Goal: Information Seeking & Learning: Understand process/instructions

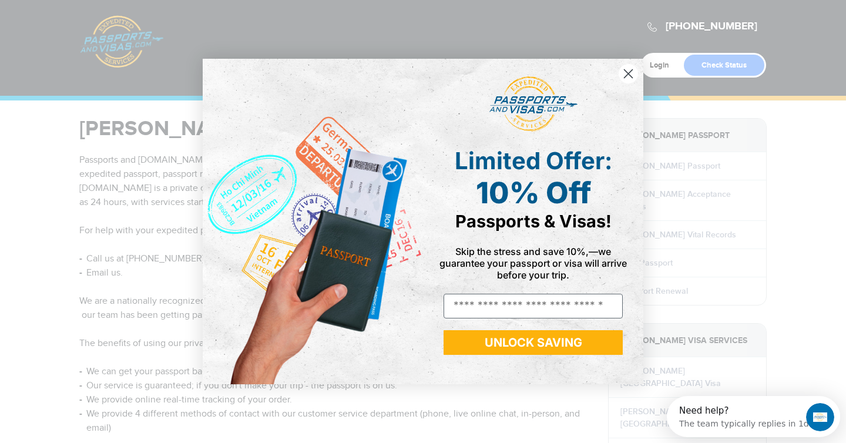
click at [627, 72] on icon "Close dialog" at bounding box center [628, 74] width 8 height 8
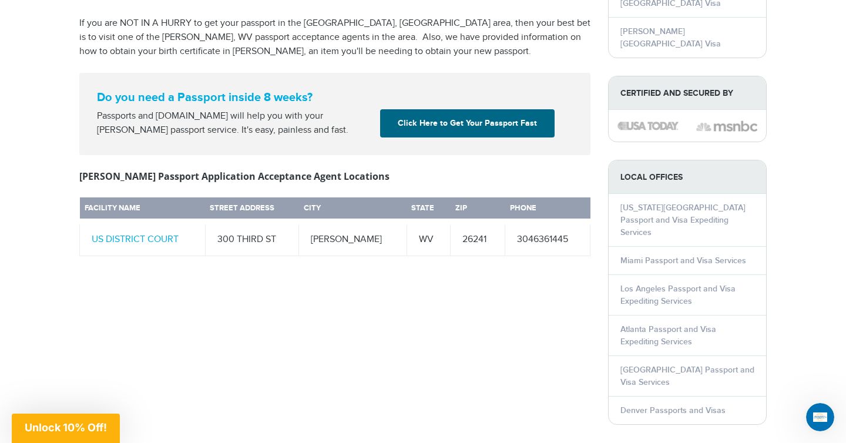
scroll to position [465, 0]
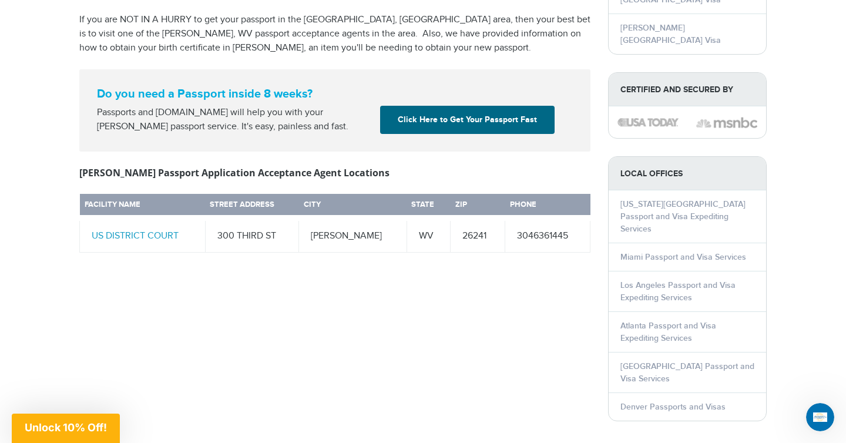
click at [160, 230] on link "US DISTRICT COURT" at bounding box center [135, 235] width 87 height 11
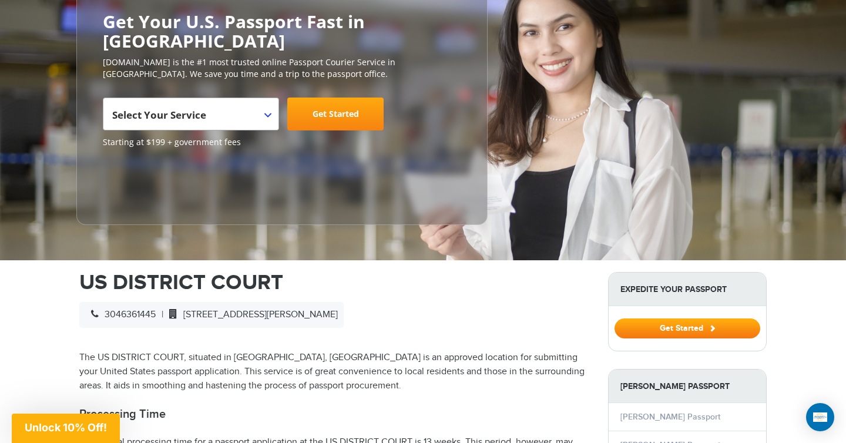
scroll to position [66, 0]
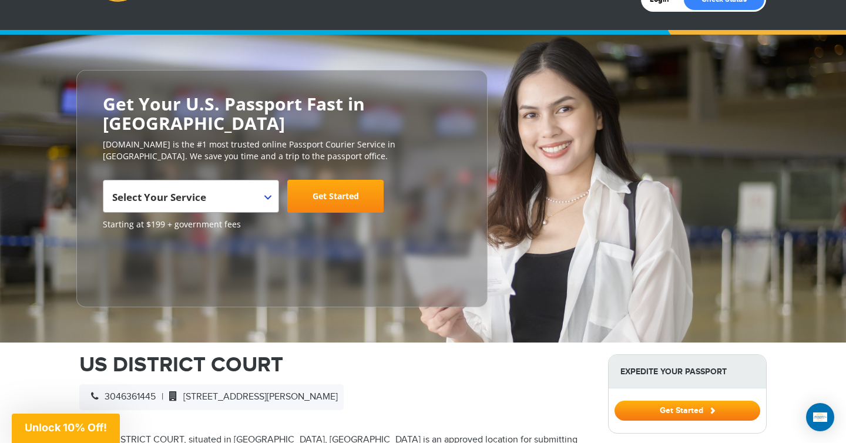
click at [267, 195] on b at bounding box center [267, 197] width 7 height 5
click at [391, 354] on h1 "US DISTRICT COURT" at bounding box center [334, 364] width 511 height 21
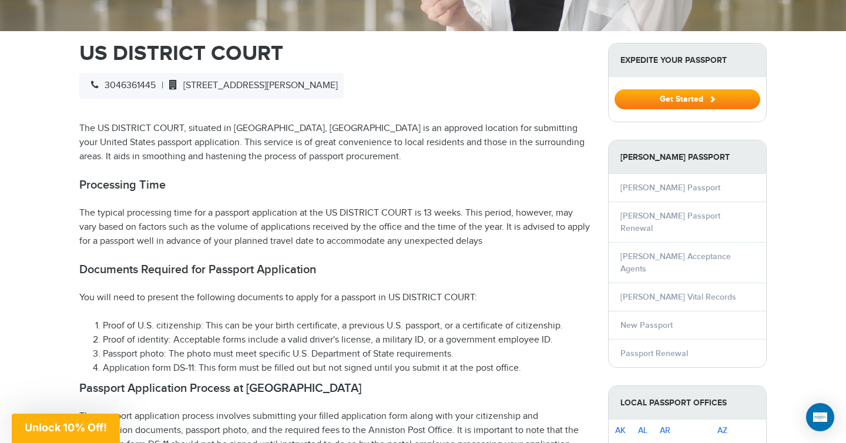
scroll to position [0, 0]
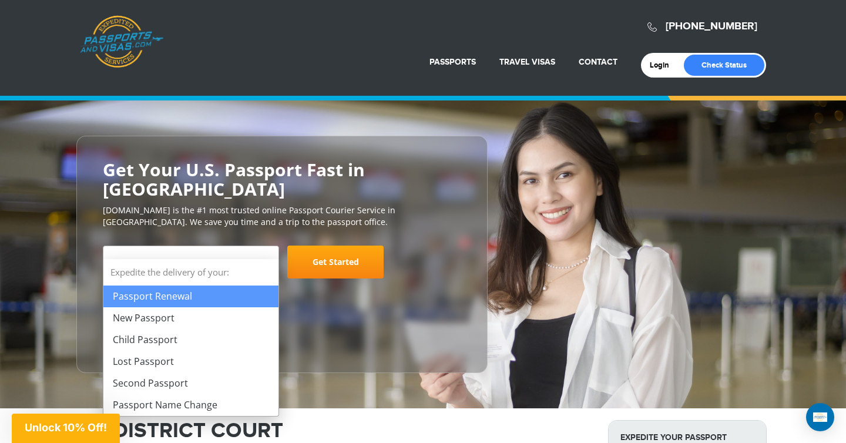
click at [271, 247] on span "Select Your Service" at bounding box center [191, 262] width 176 height 33
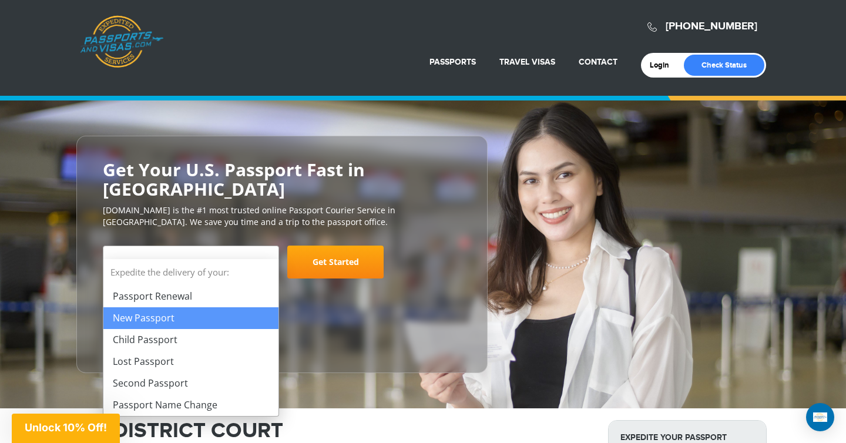
select select "**********"
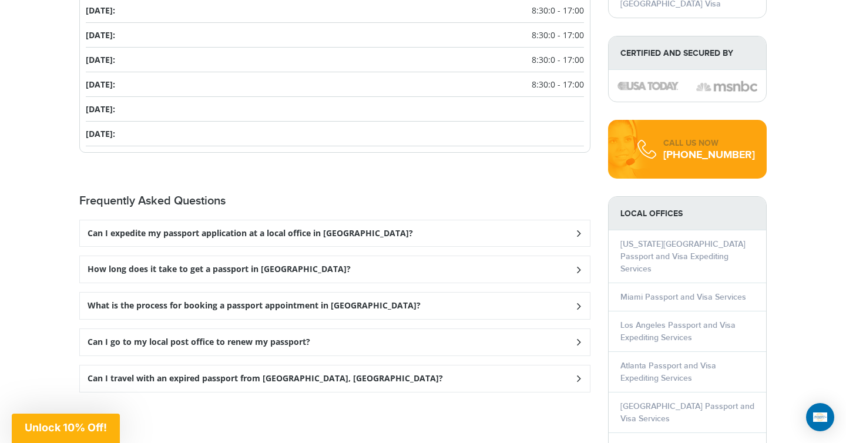
scroll to position [1501, 0]
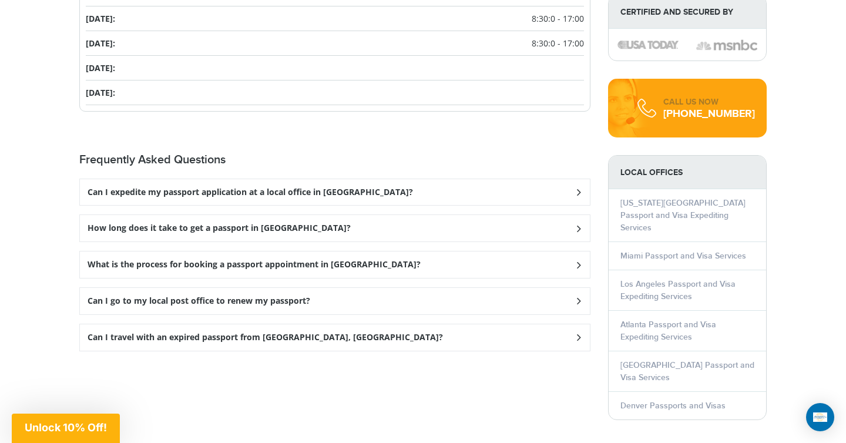
click at [305, 206] on div "What is the process for booking a passport appointment in [GEOGRAPHIC_DATA]?" at bounding box center [335, 192] width 510 height 26
